Goal: Task Accomplishment & Management: Manage account settings

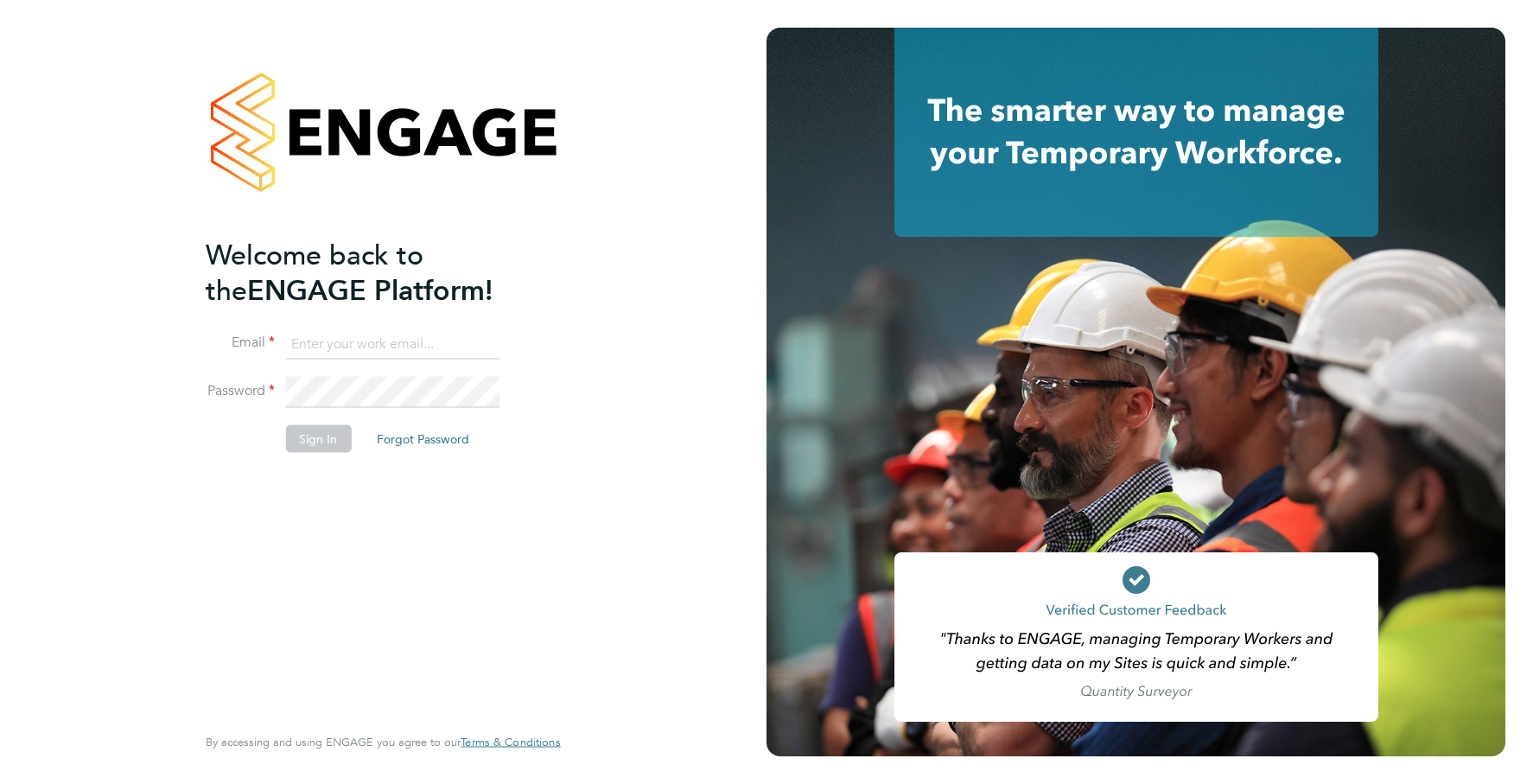
type input "[EMAIL_ADDRESS][DOMAIN_NAME]"
click at [294, 425] on button "Sign In" at bounding box center [318, 438] width 66 height 28
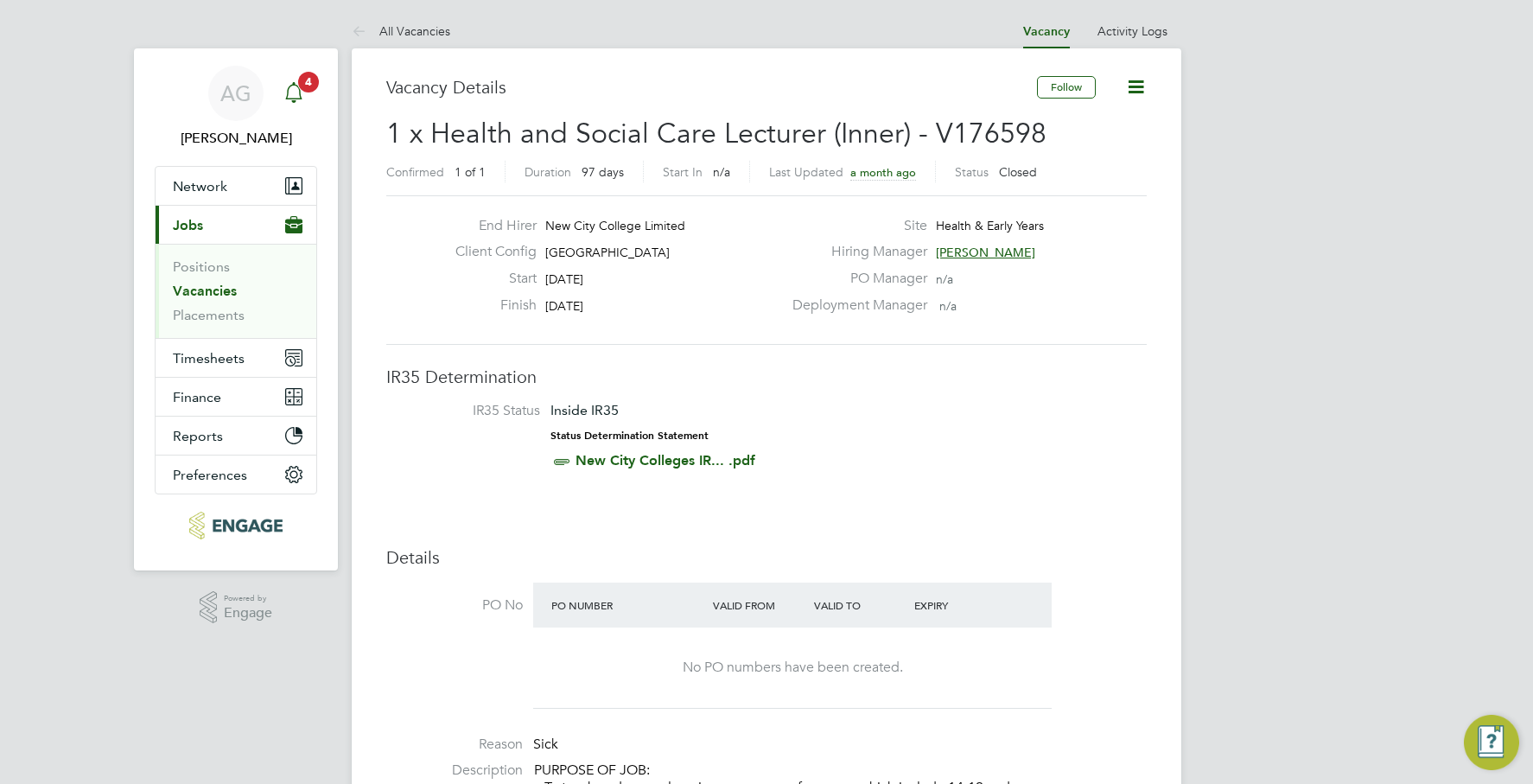
click at [301, 103] on svg-icon "Main navigation" at bounding box center [293, 92] width 21 height 21
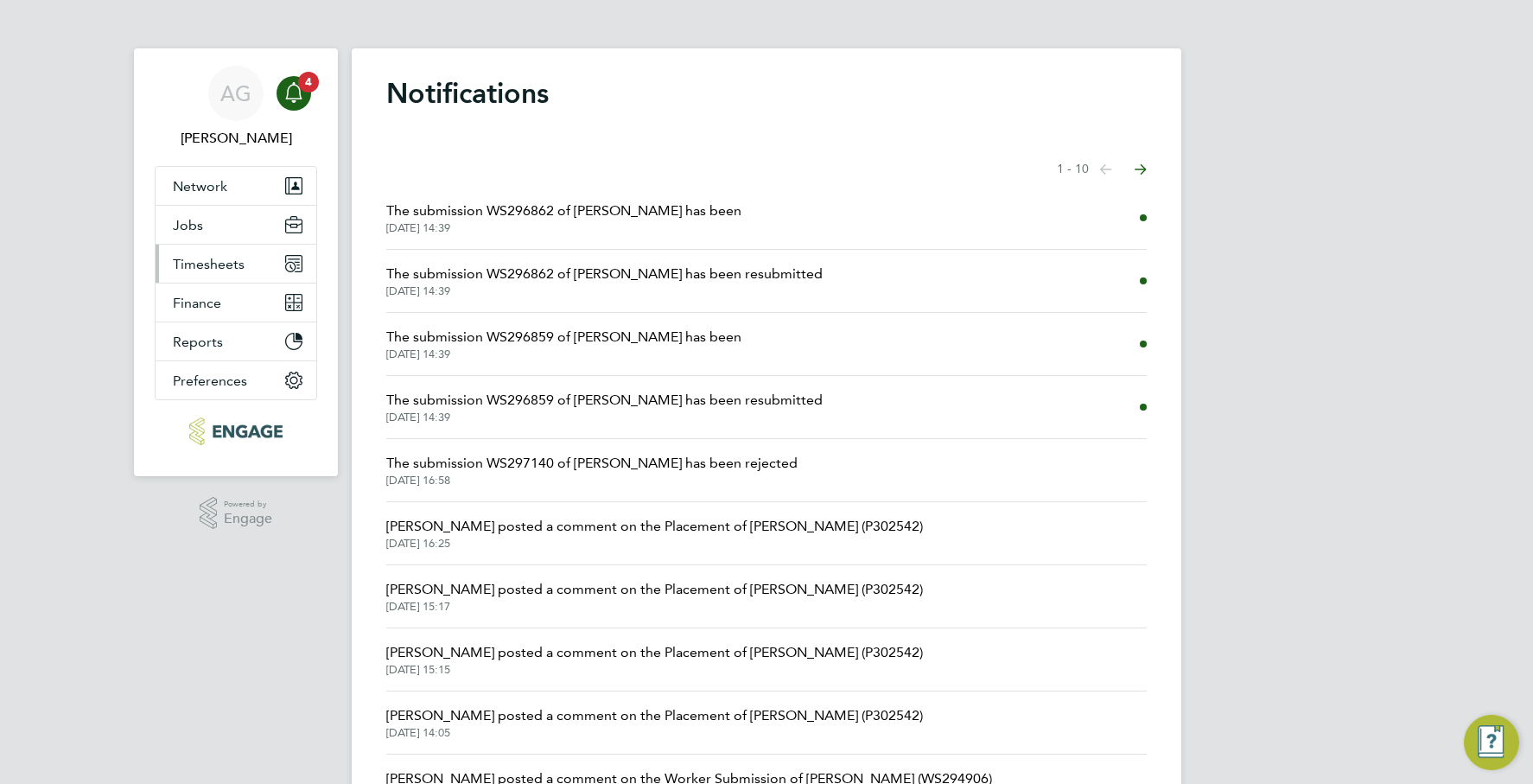
click at [245, 274] on button "Timesheets" at bounding box center [236, 264] width 161 height 39
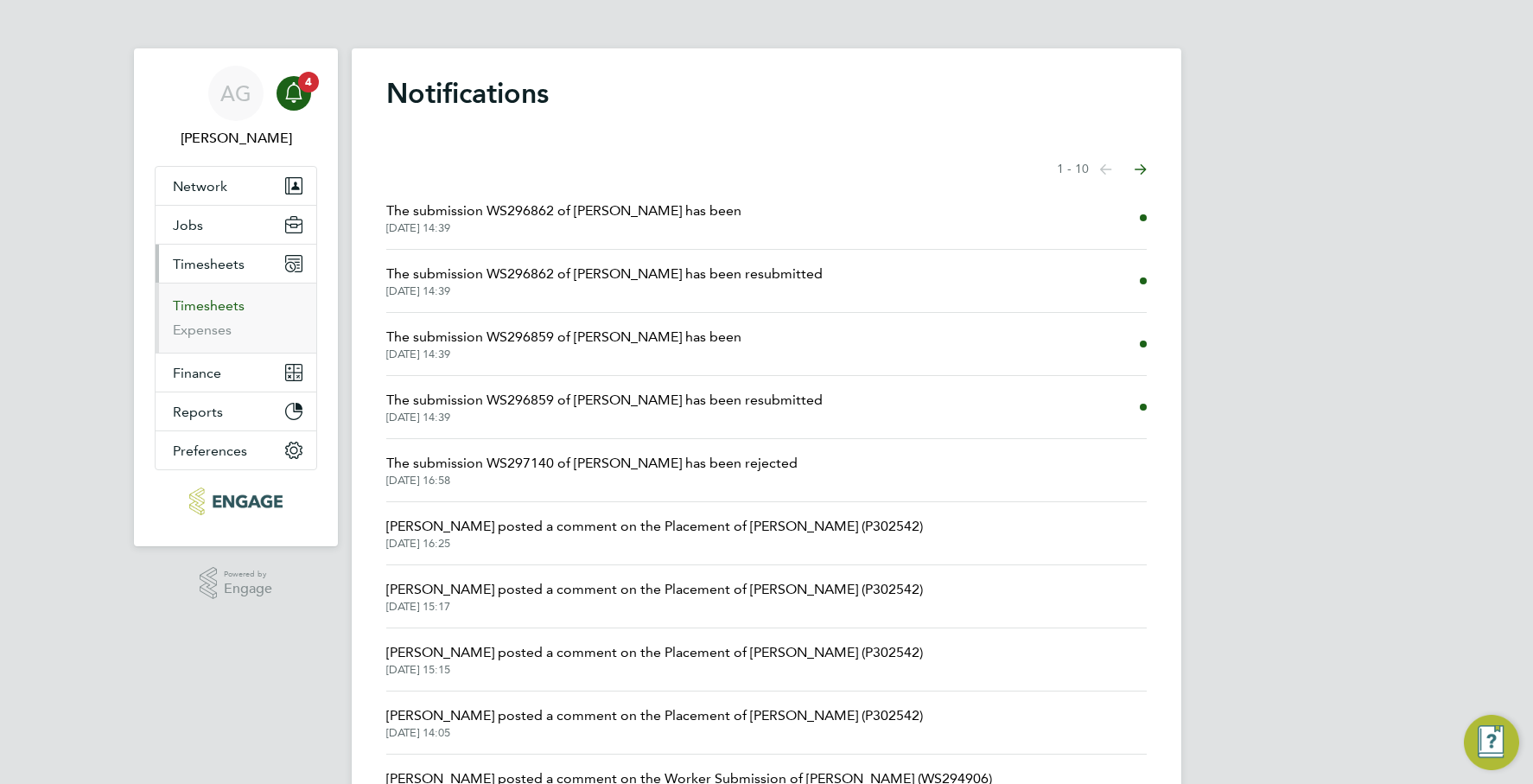
click at [239, 302] on link "Timesheets" at bounding box center [208, 305] width 72 height 17
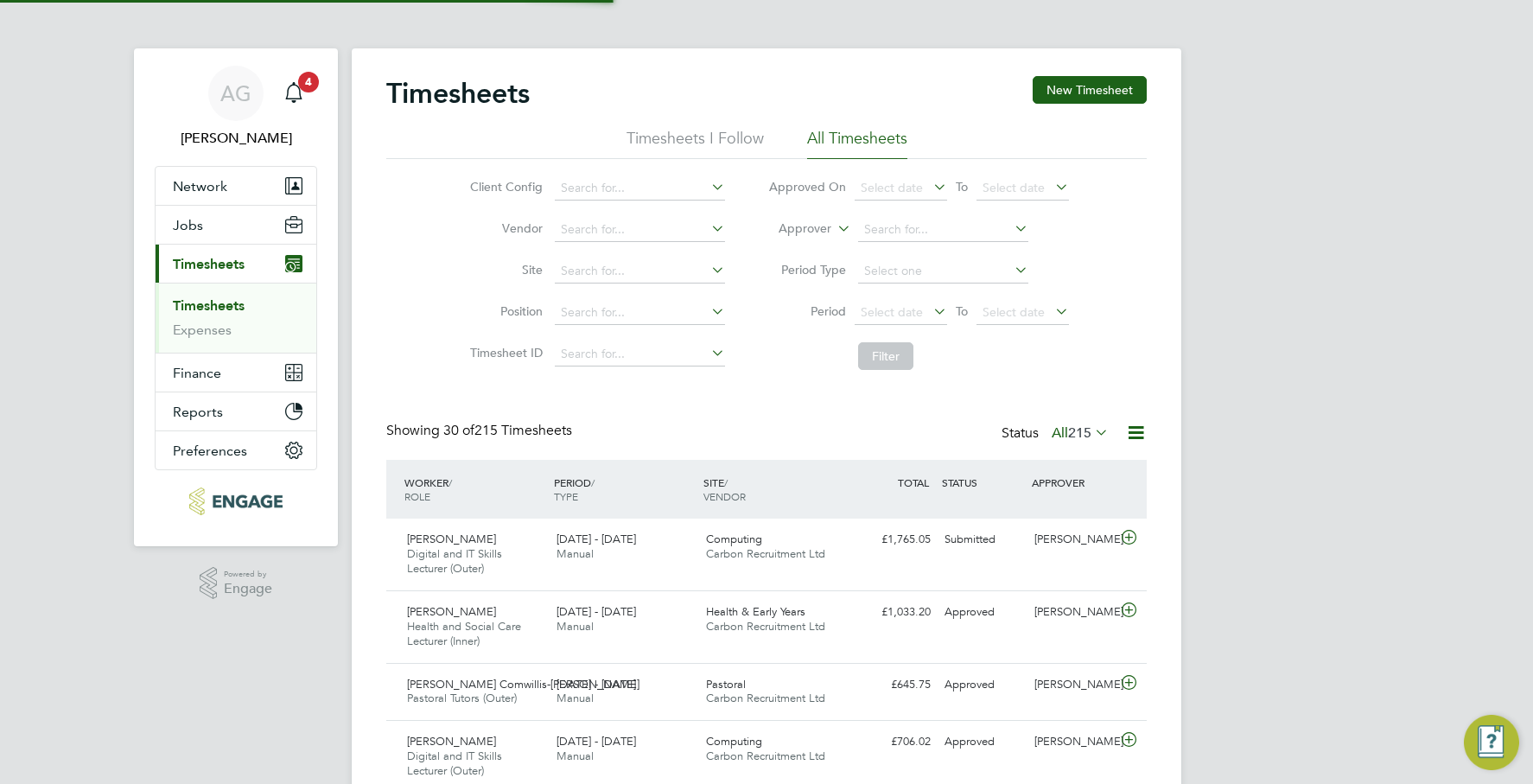
scroll to position [9, 9]
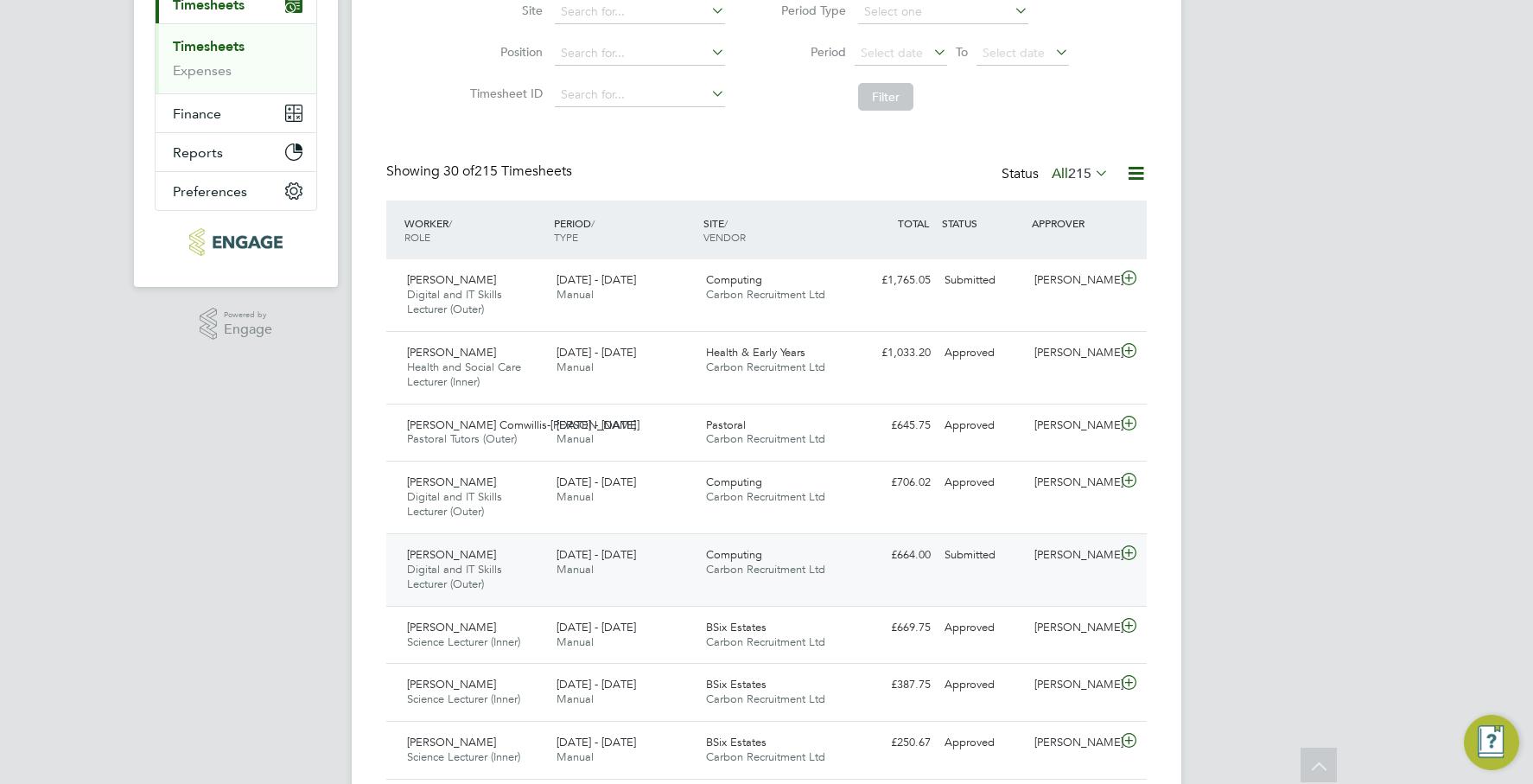
click at [969, 556] on div "Submitted" at bounding box center [983, 555] width 90 height 29
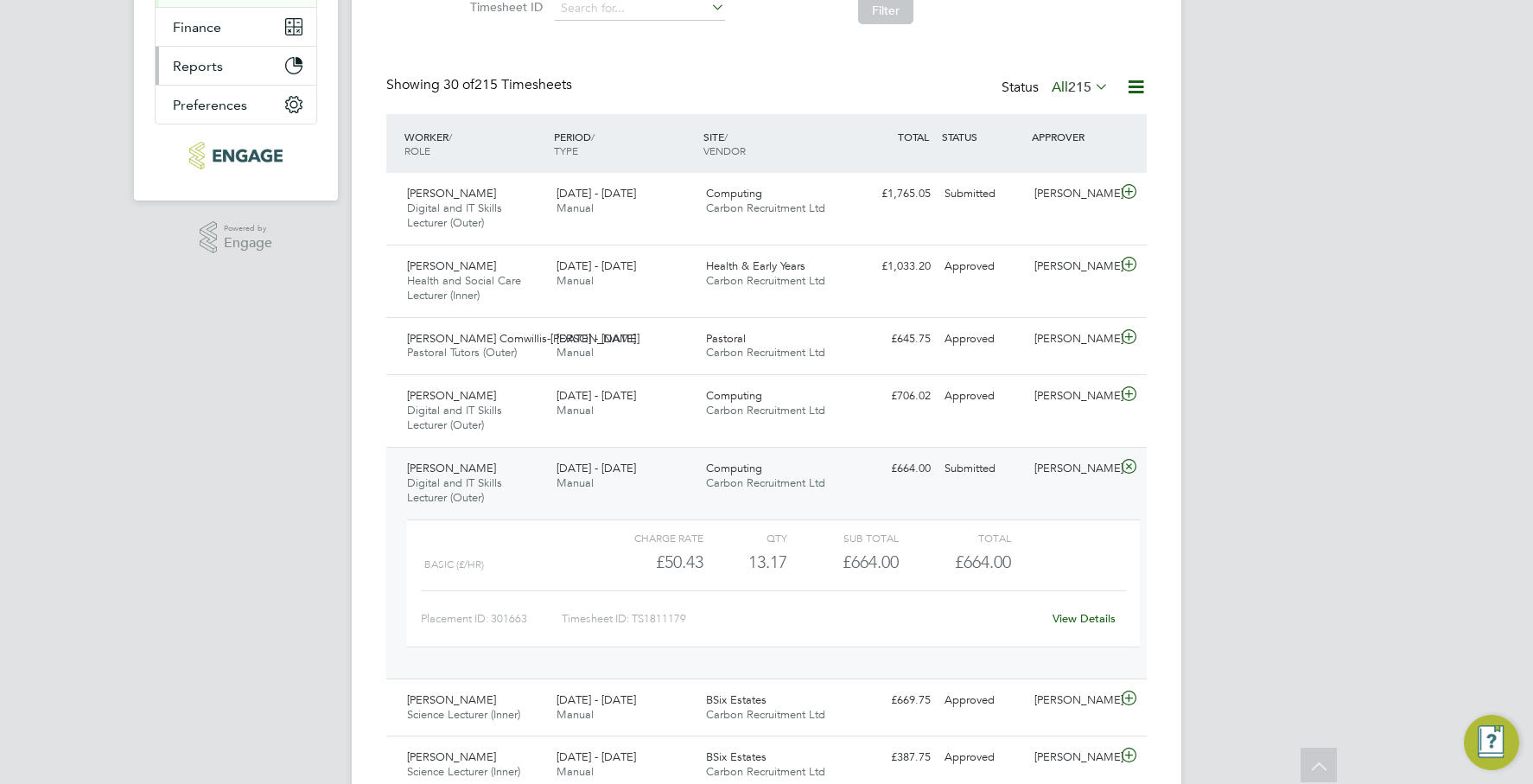
scroll to position [0, 0]
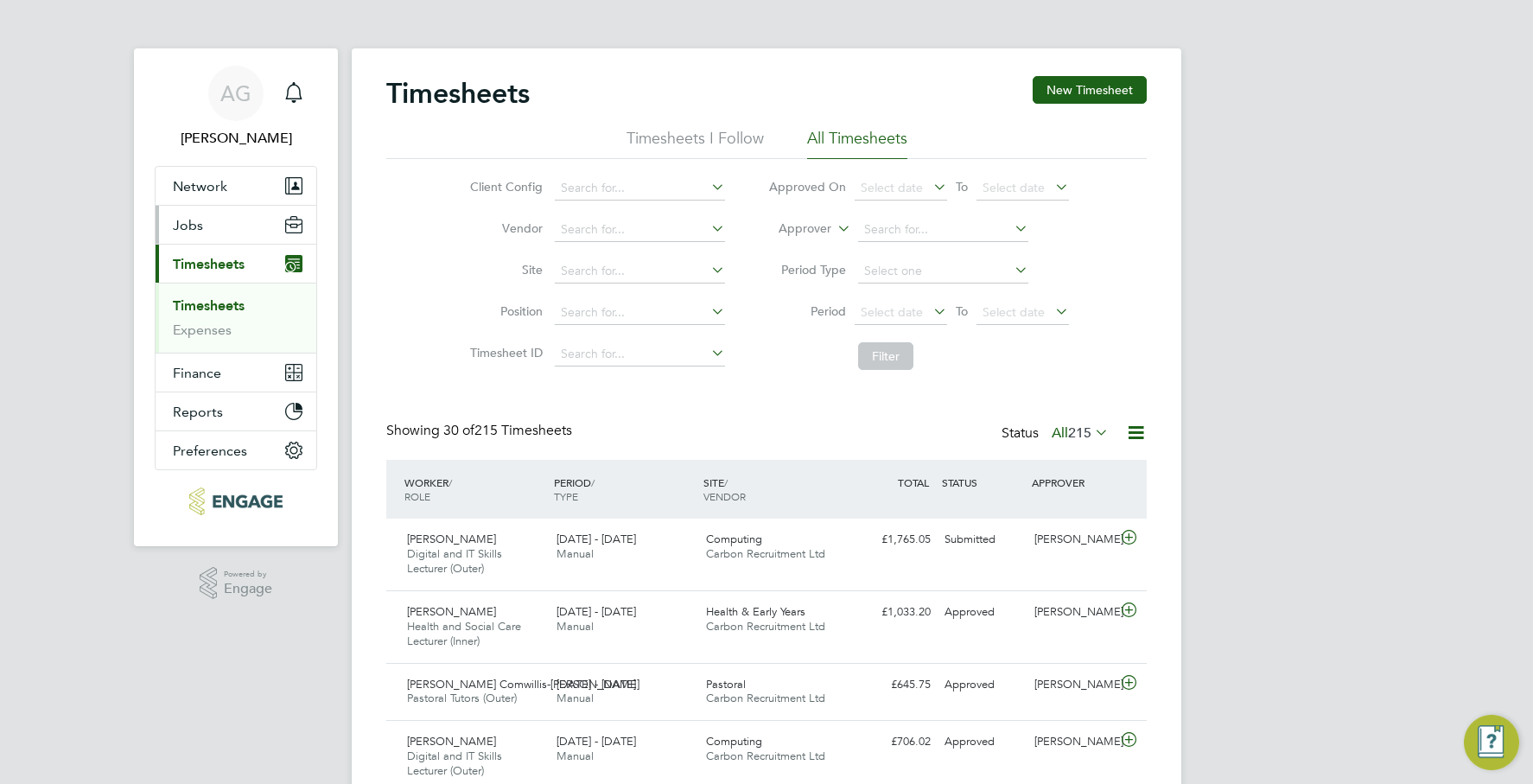
click at [191, 226] on span "Jobs" at bounding box center [188, 225] width 31 height 17
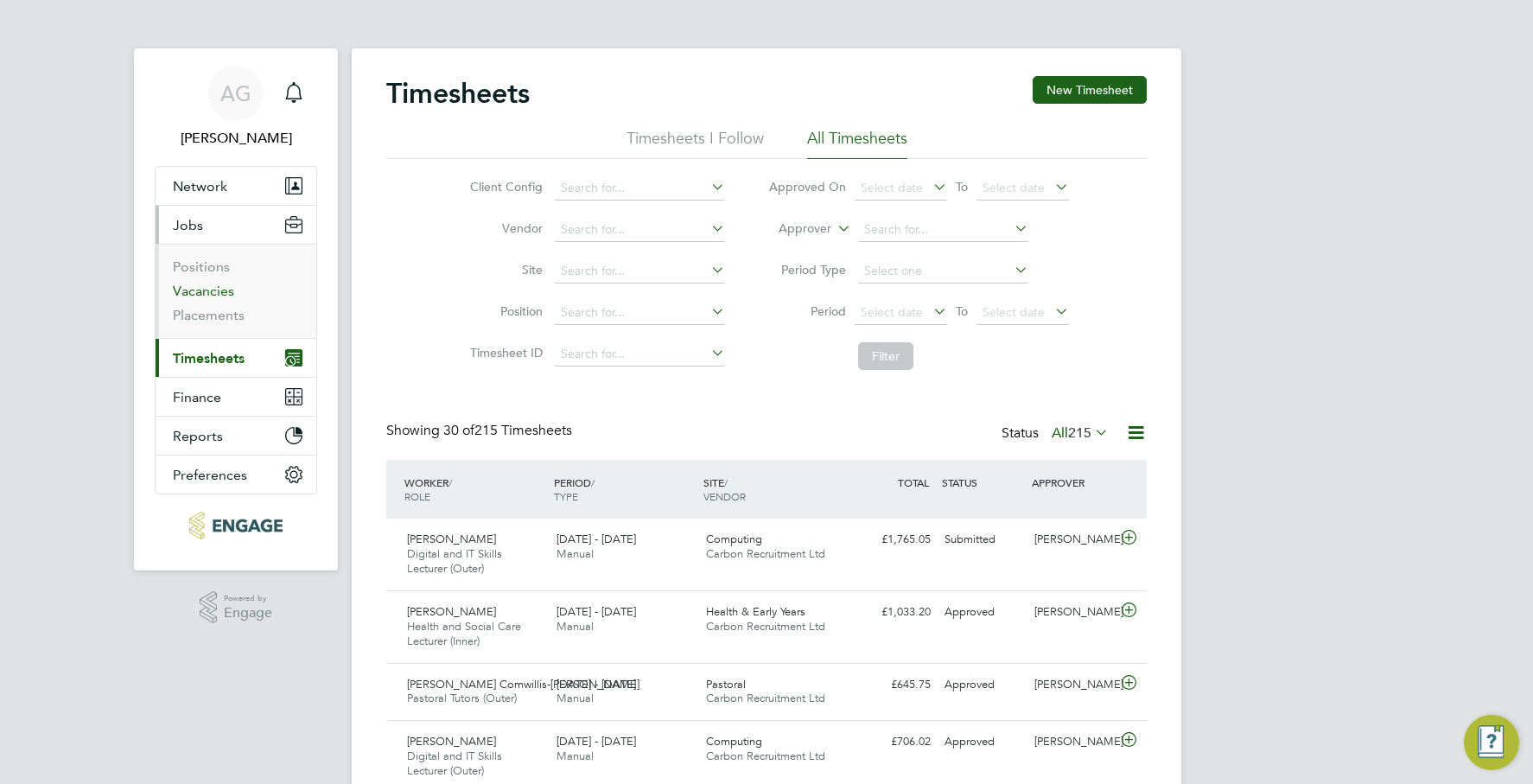
click at [215, 288] on link "Vacancies" at bounding box center [203, 290] width 61 height 17
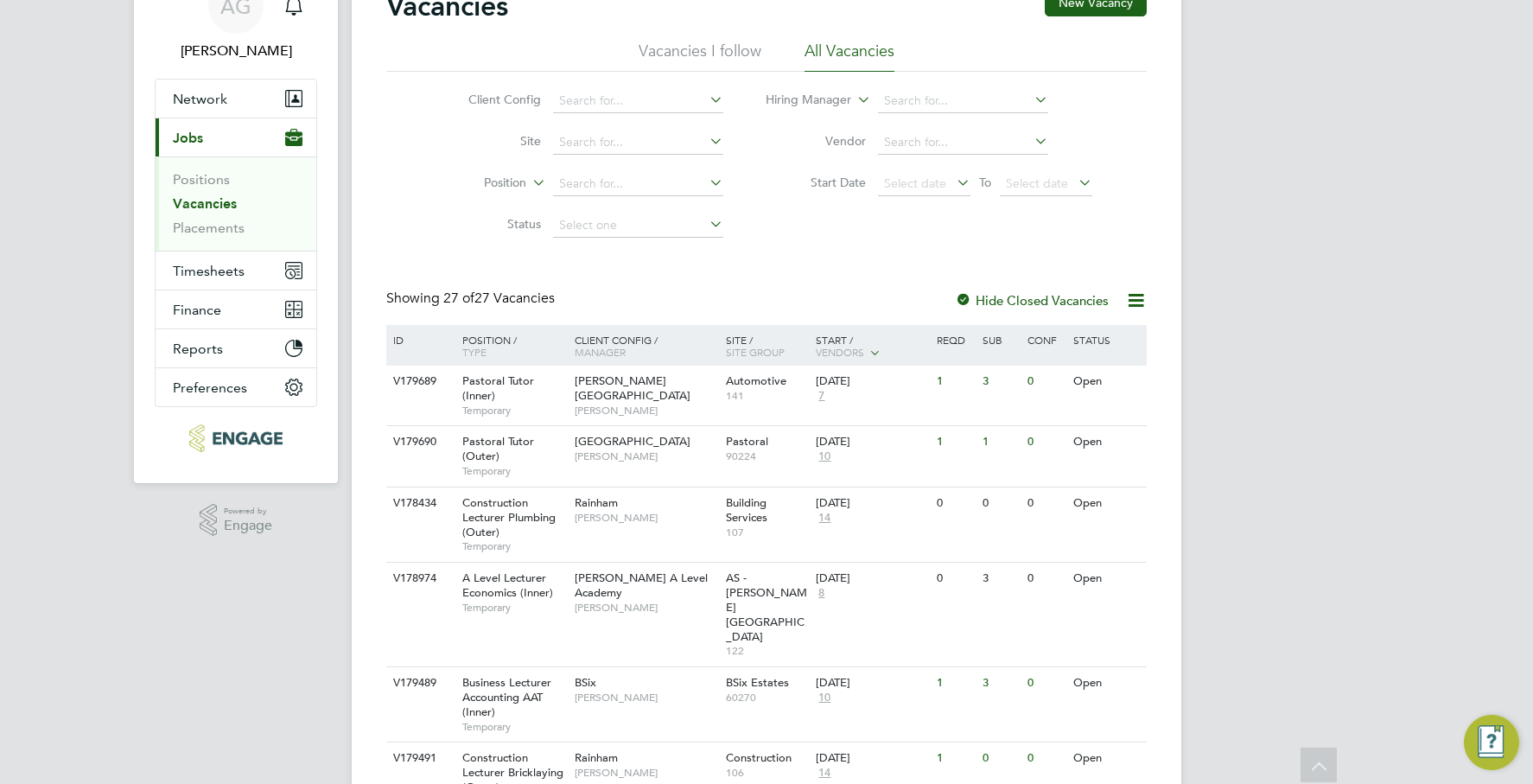
scroll to position [87, 0]
click at [210, 90] on button "Network" at bounding box center [236, 99] width 161 height 39
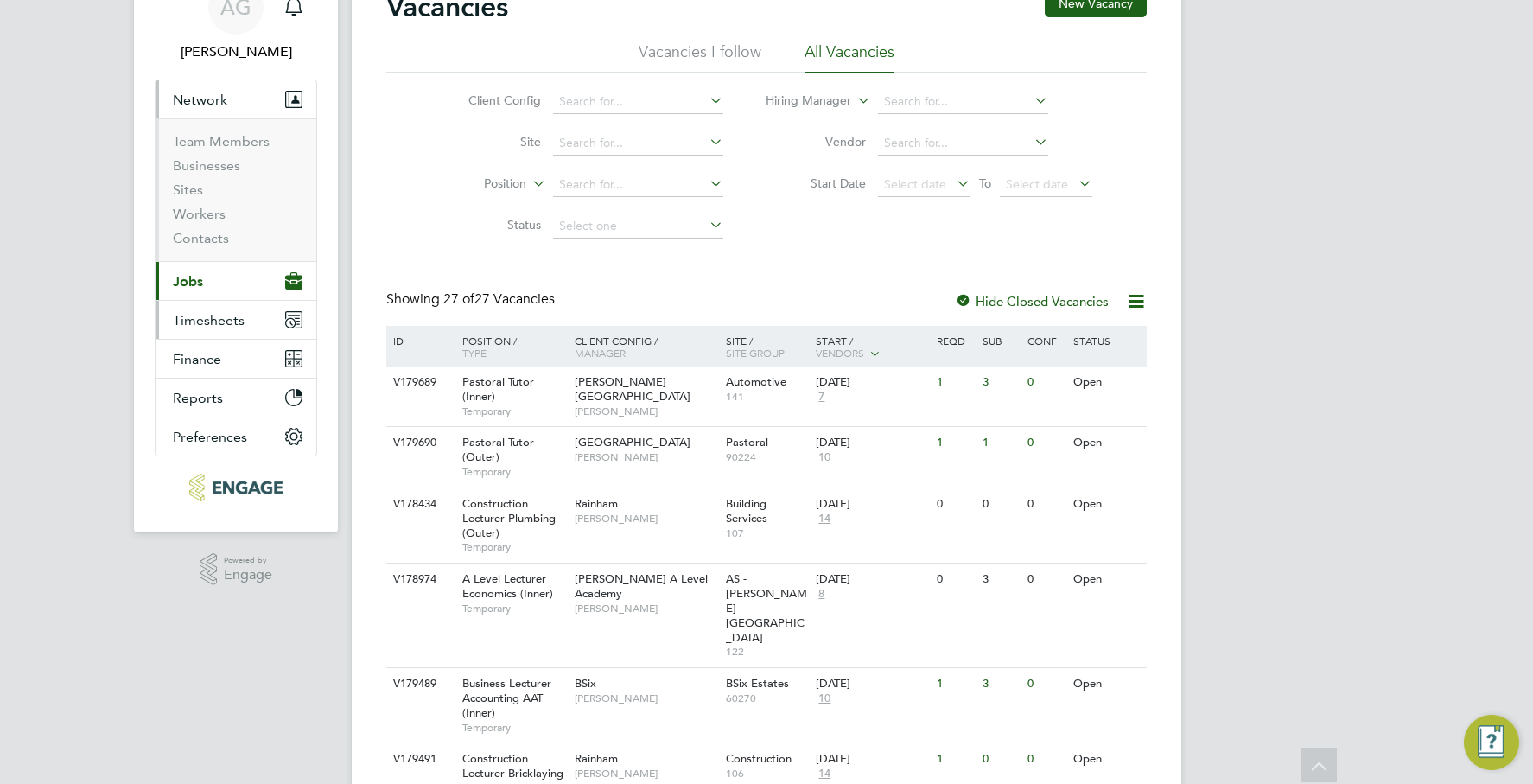
click at [225, 329] on button "Timesheets" at bounding box center [236, 320] width 161 height 39
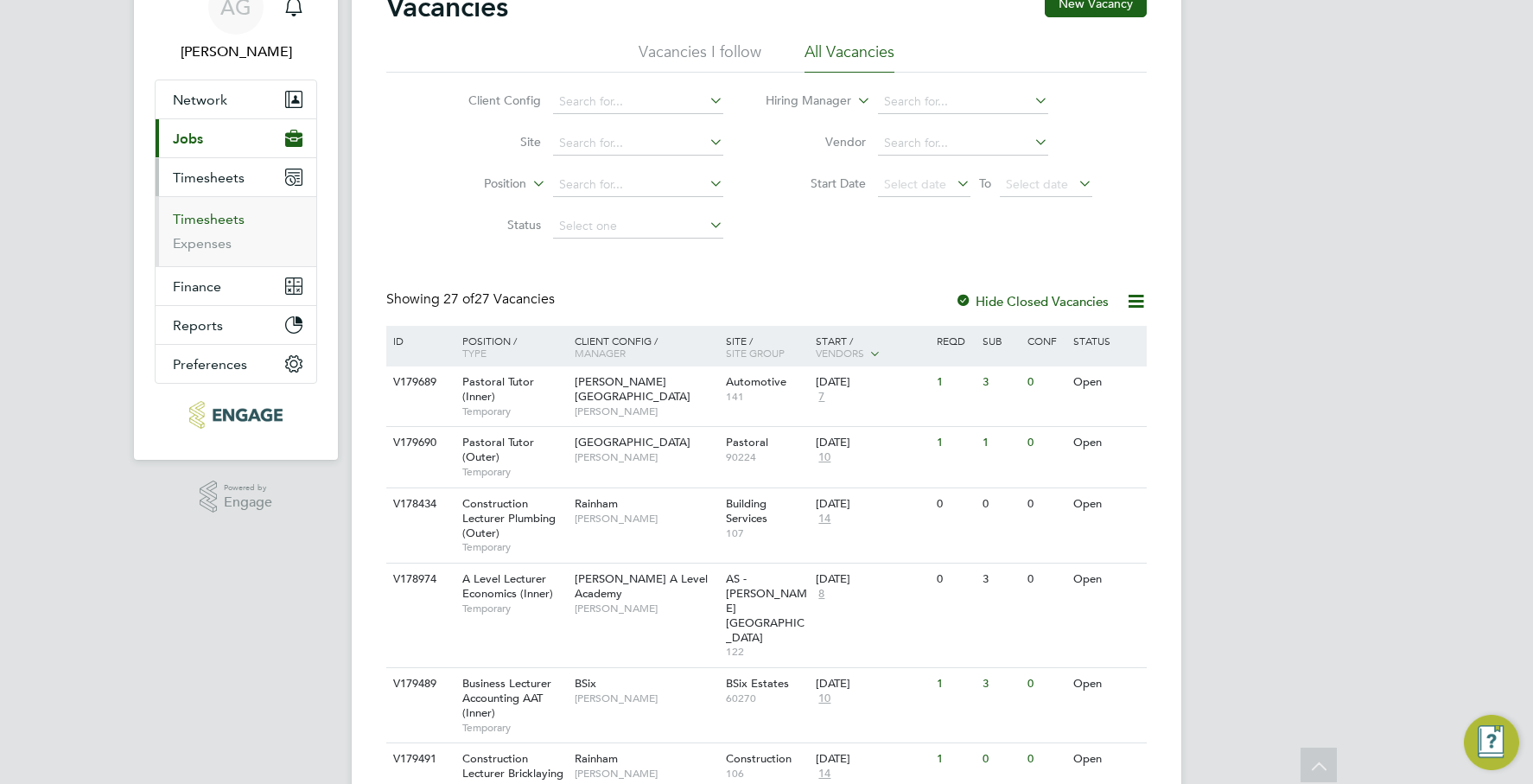
click at [228, 216] on link "Timesheets" at bounding box center [208, 219] width 72 height 17
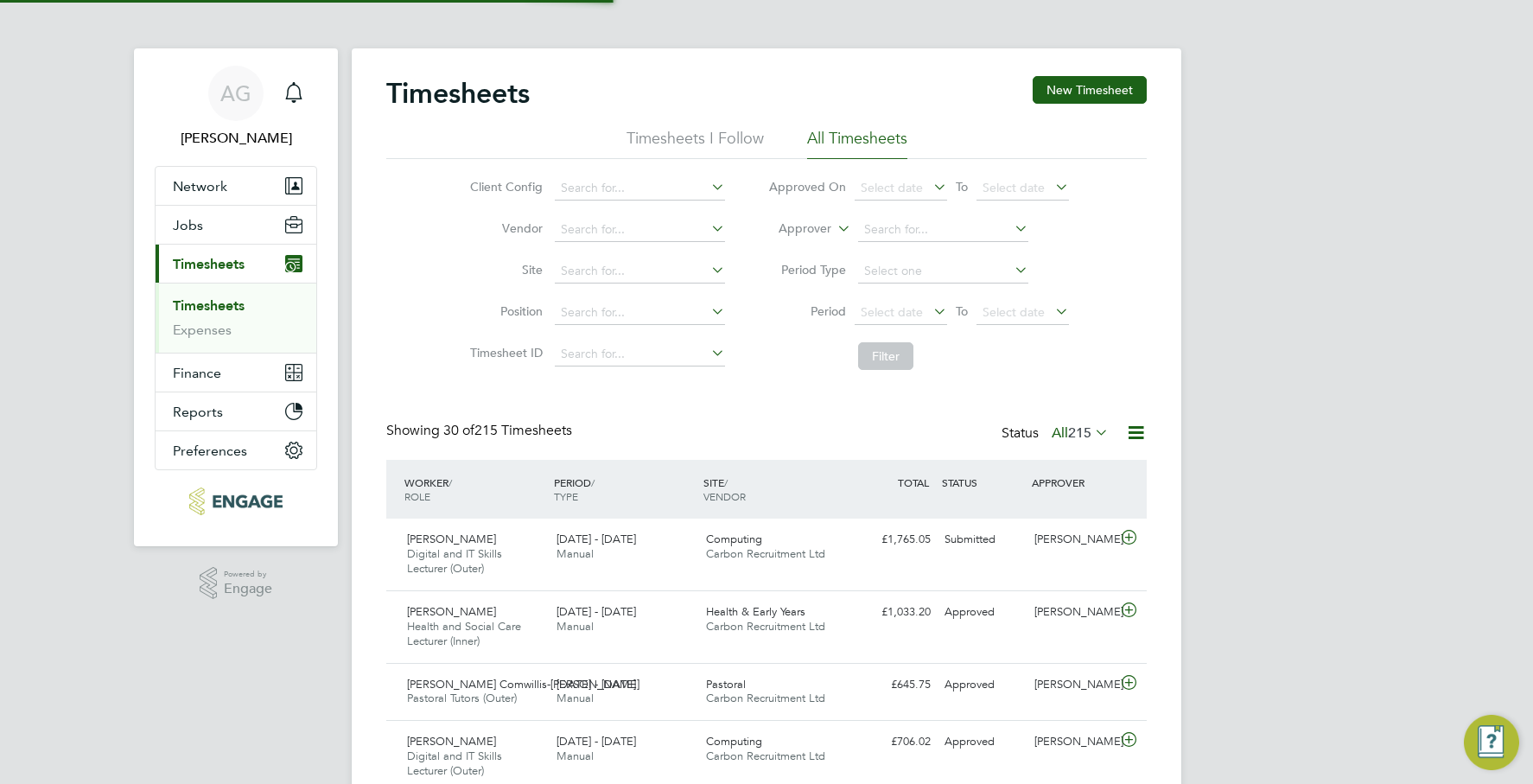
scroll to position [9, 9]
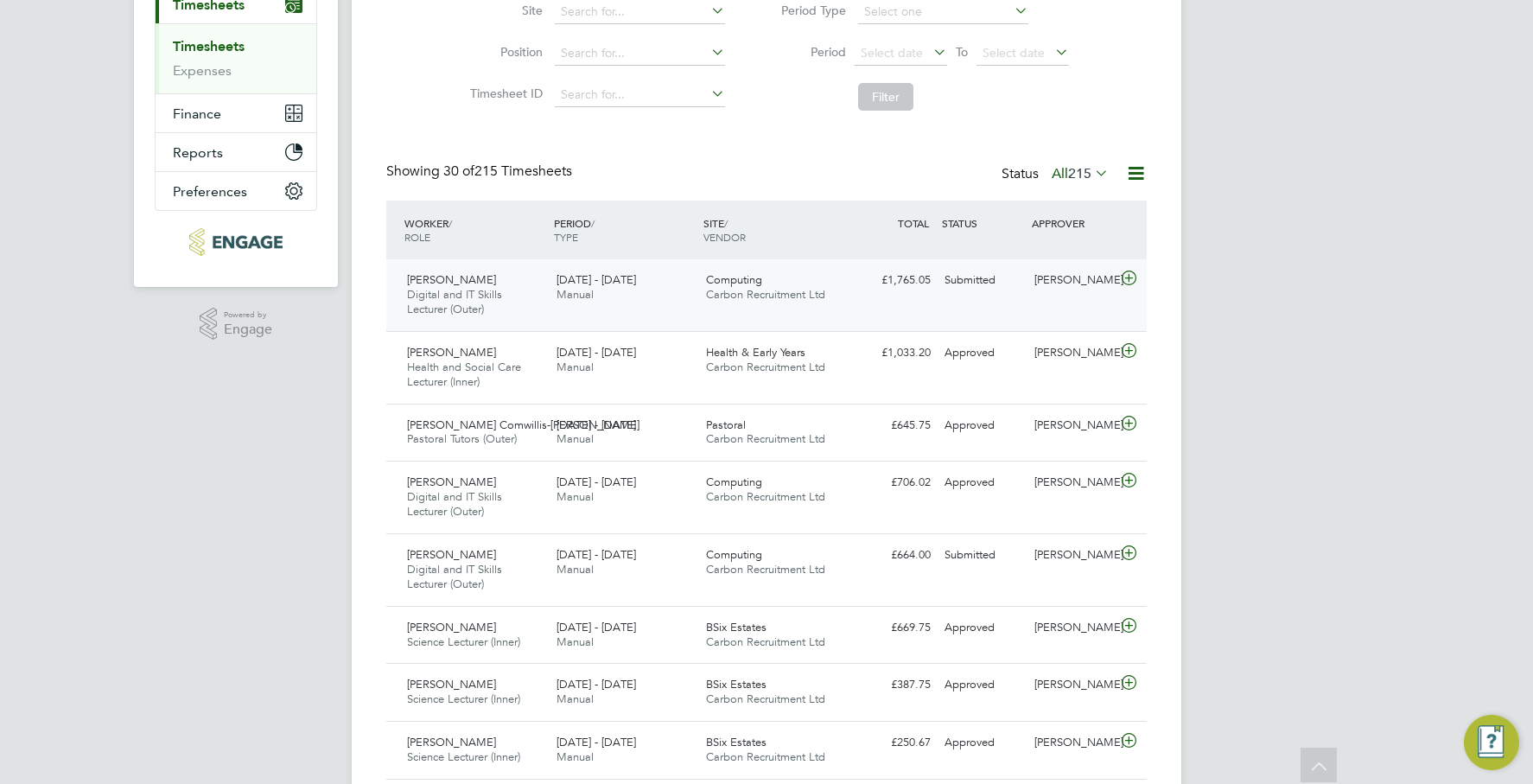
click at [924, 275] on div "£1,765.05 Submitted" at bounding box center [893, 280] width 90 height 29
